Goal: Navigation & Orientation: Find specific page/section

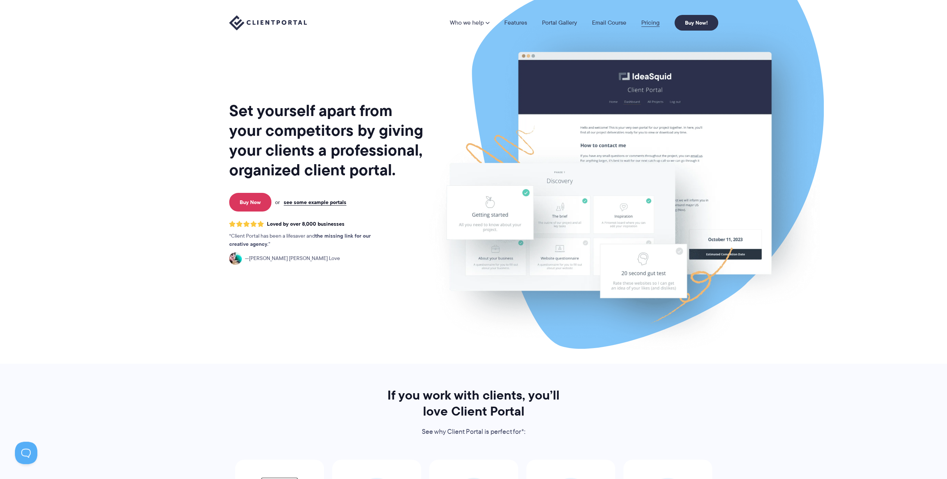
click at [656, 21] on link "Pricing" at bounding box center [650, 23] width 18 height 6
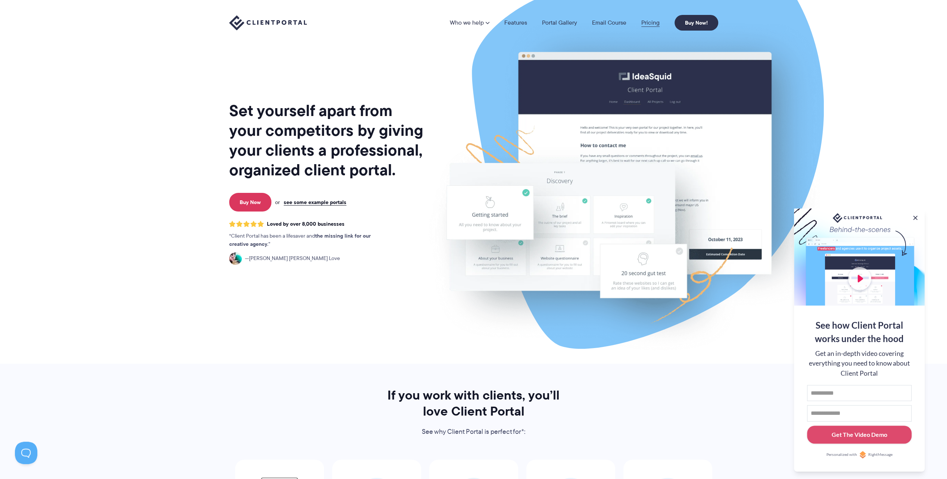
click at [645, 21] on link "Pricing" at bounding box center [650, 23] width 18 height 6
click at [570, 21] on link "Portal Gallery" at bounding box center [559, 23] width 35 height 6
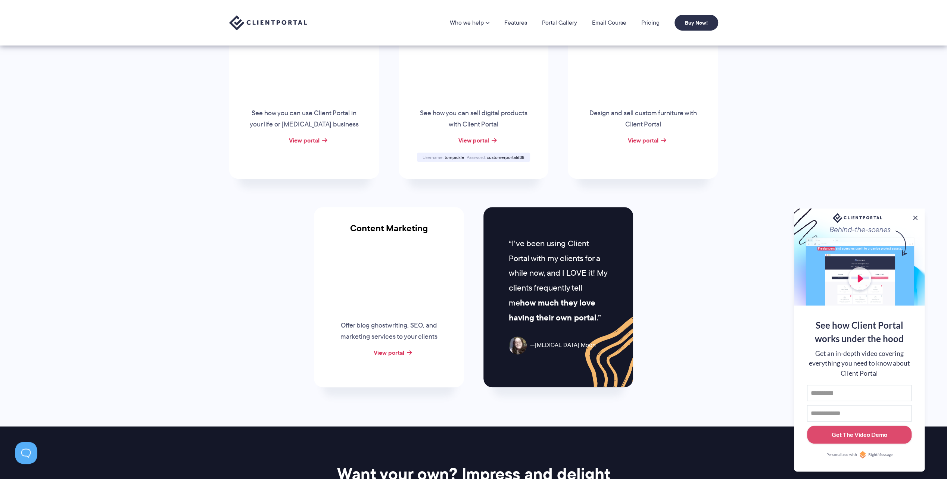
scroll to position [373, 0]
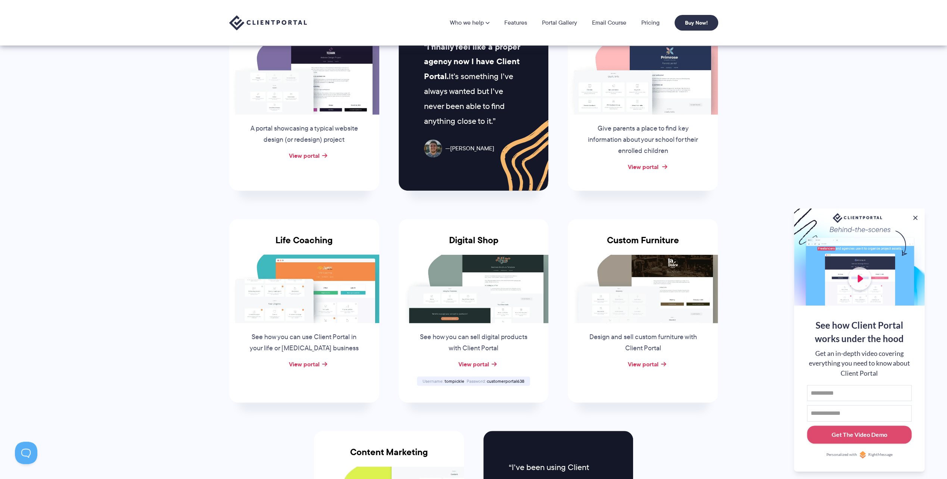
click at [644, 168] on link "View portal" at bounding box center [643, 166] width 31 height 9
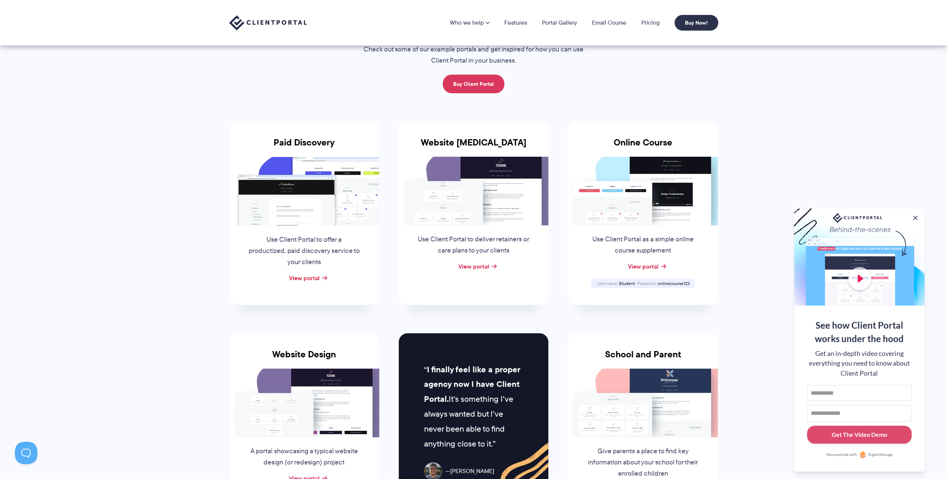
scroll to position [37, 0]
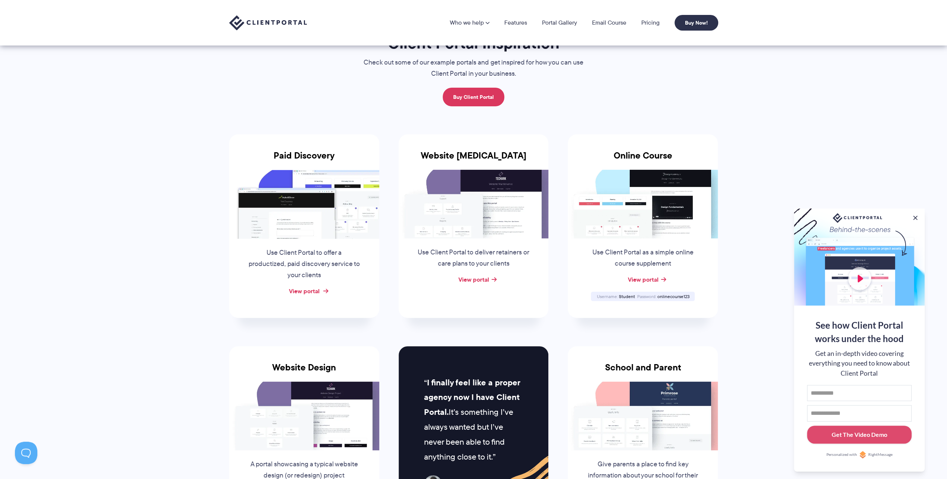
click at [312, 289] on link "View portal" at bounding box center [304, 291] width 31 height 9
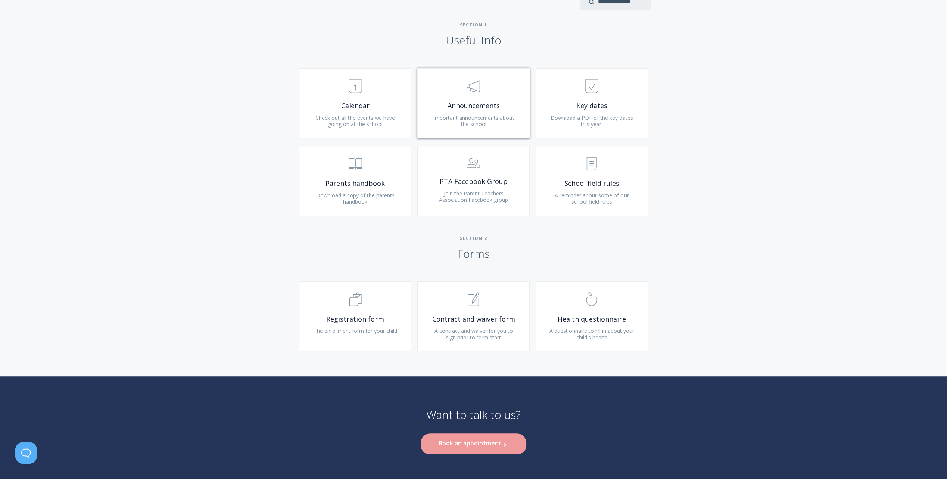
scroll to position [321, 0]
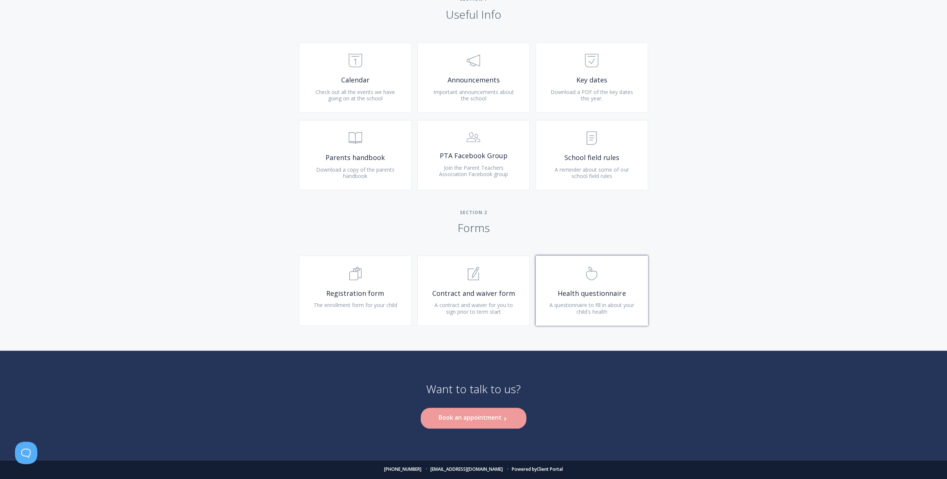
click at [579, 268] on span ".st0{fill:none;stroke:#000000;stroke-width:2;stroke-miterlimit:10;} Untitled-22" at bounding box center [591, 274] width 89 height 23
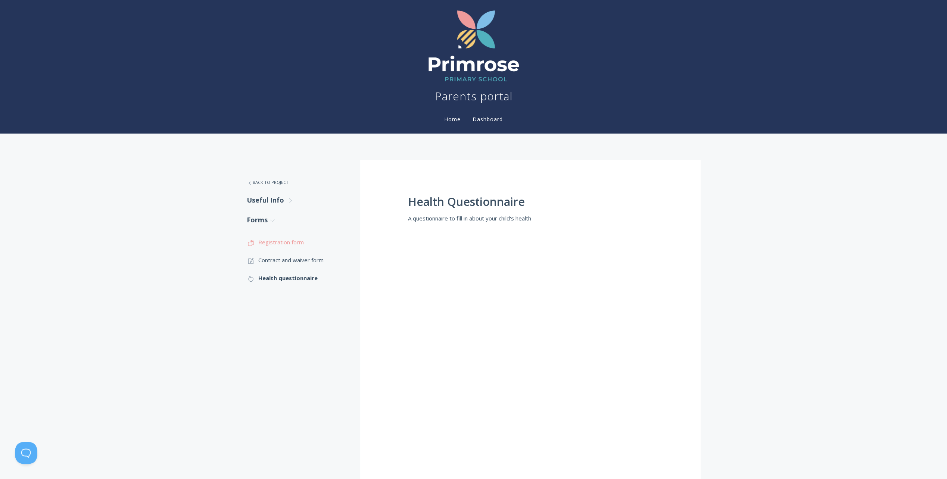
click at [296, 245] on link ".st0{fill:none;stroke:#000000;stroke-width:2;stroke-miterlimit:10;} Untitled-16…" at bounding box center [296, 242] width 99 height 18
